Goal: Entertainment & Leisure: Consume media (video, audio)

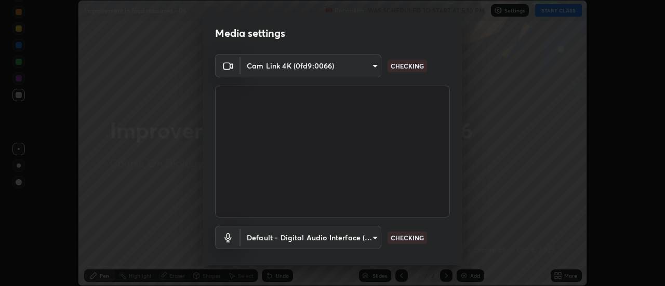
scroll to position [55, 0]
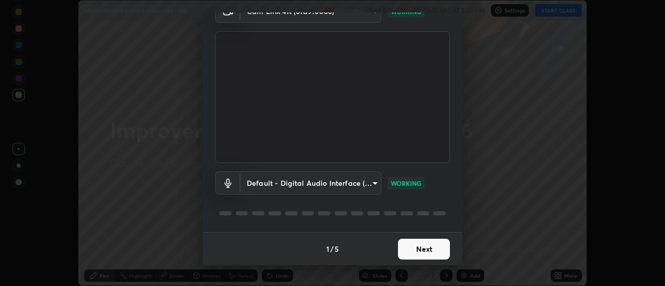
click at [423, 251] on button "Next" at bounding box center [424, 249] width 52 height 21
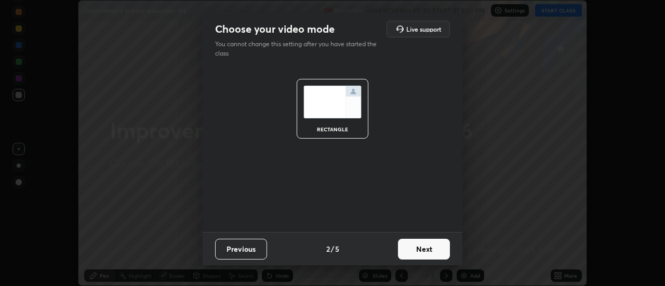
scroll to position [0, 0]
click at [427, 243] on button "Next" at bounding box center [424, 249] width 52 height 21
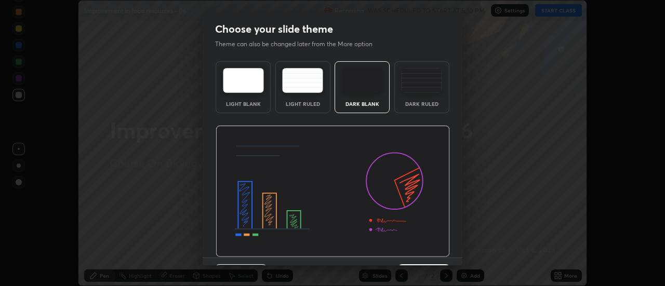
scroll to position [25, 0]
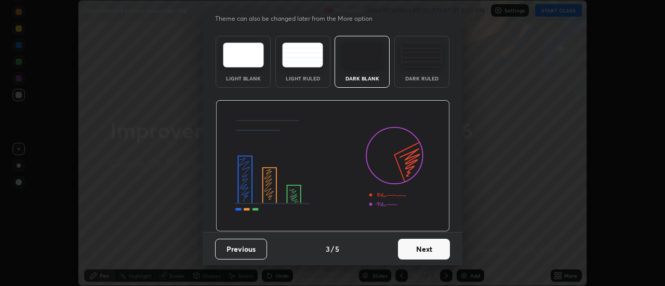
click at [423, 252] on button "Next" at bounding box center [424, 249] width 52 height 21
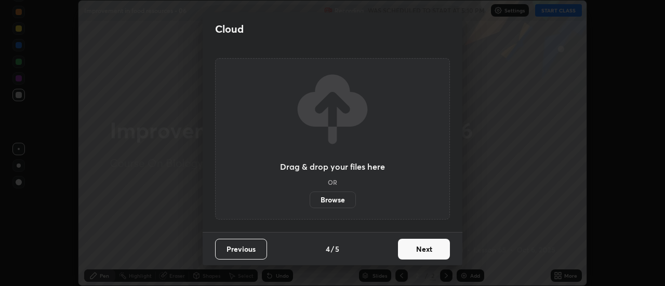
click at [415, 255] on button "Next" at bounding box center [424, 249] width 52 height 21
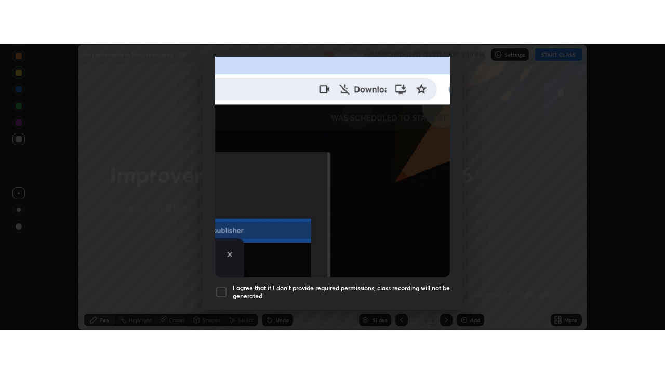
scroll to position [267, 0]
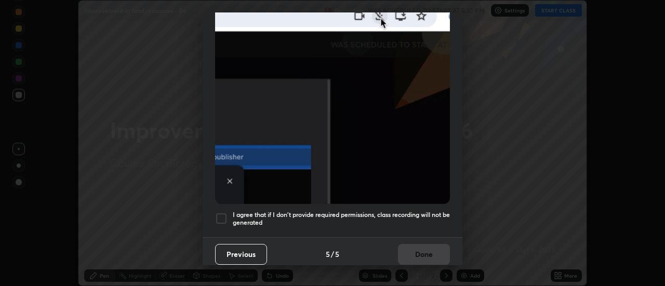
click at [223, 213] on div at bounding box center [221, 219] width 12 height 12
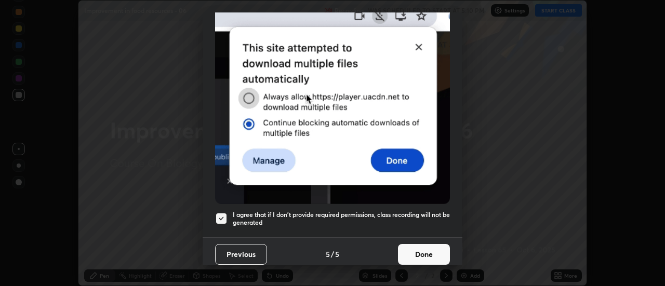
click at [424, 250] on button "Done" at bounding box center [424, 254] width 52 height 21
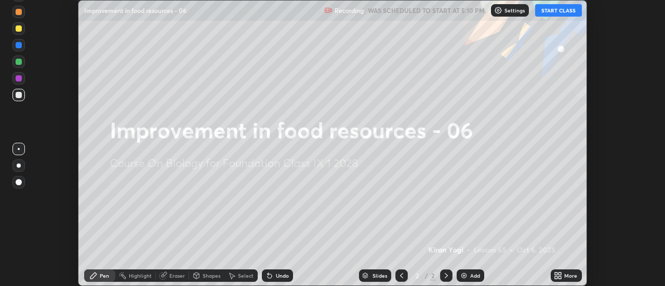
click at [555, 10] on button "START CLASS" at bounding box center [558, 10] width 47 height 12
click at [464, 276] on img at bounding box center [464, 276] width 8 height 8
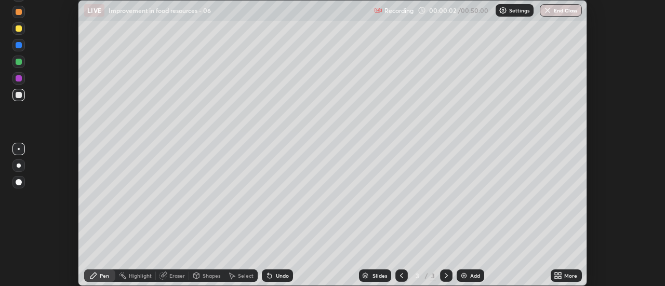
click at [555, 277] on icon at bounding box center [558, 276] width 8 height 8
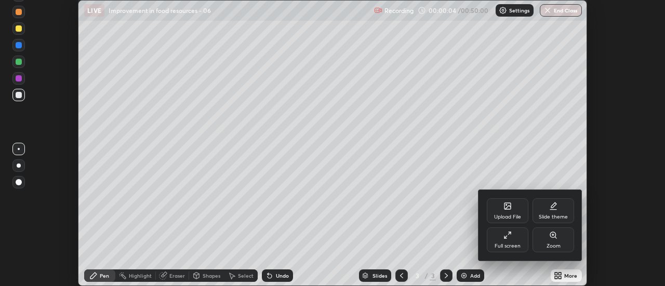
click at [508, 241] on div "Full screen" at bounding box center [508, 240] width 42 height 25
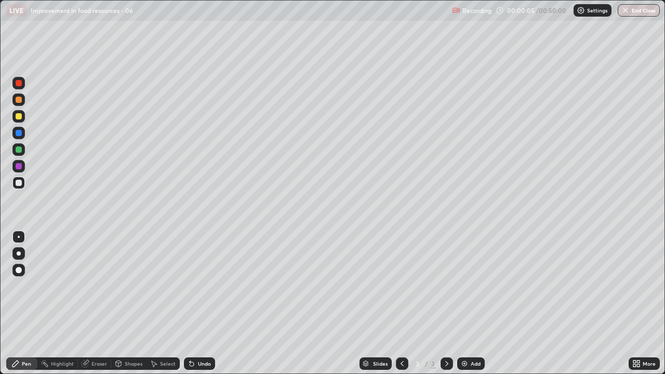
scroll to position [374, 665]
